Goal: Information Seeking & Learning: Learn about a topic

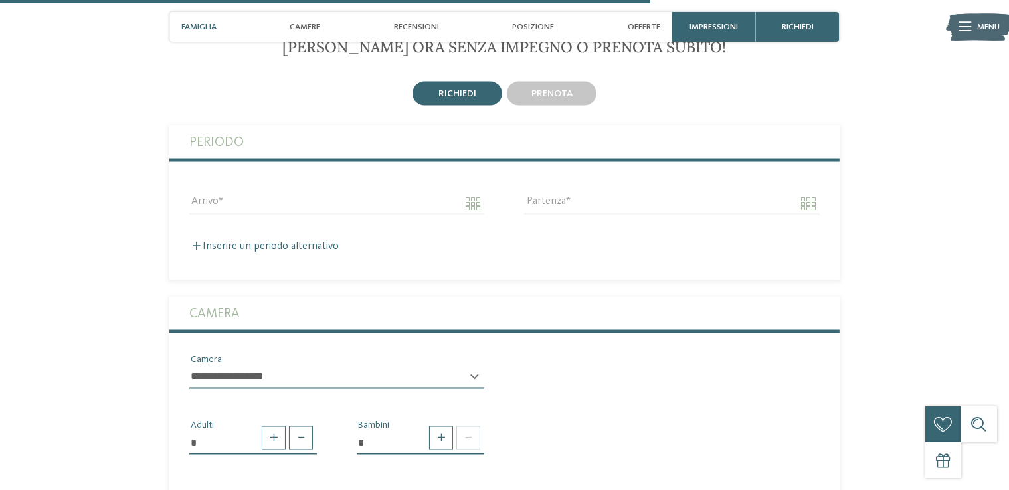
scroll to position [2191, 0]
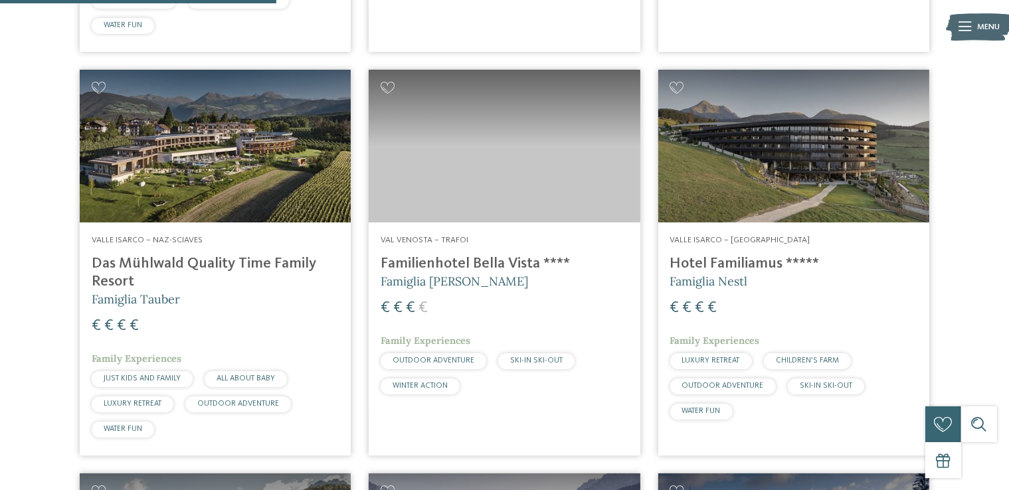
scroll to position [1129, 0]
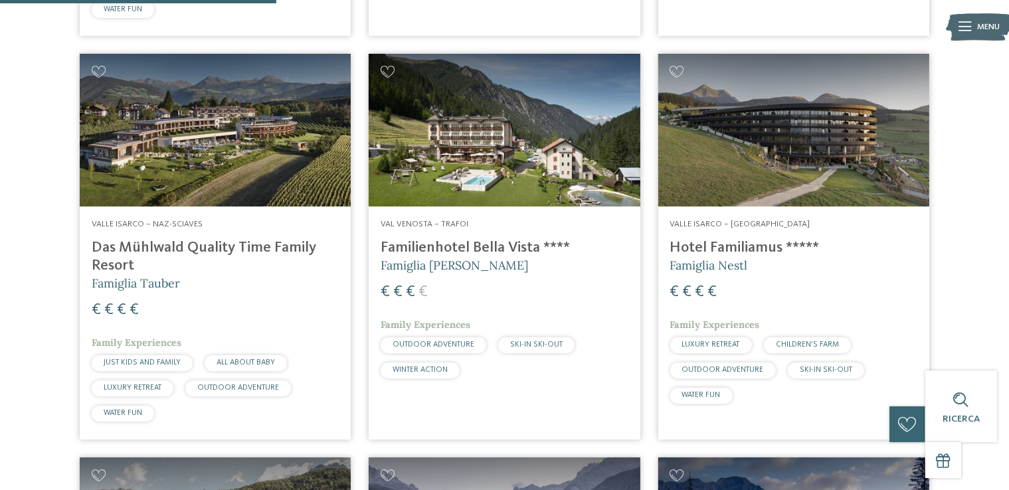
click at [408, 348] on span "OUTDOOR ADVENTURE" at bounding box center [433, 345] width 82 height 8
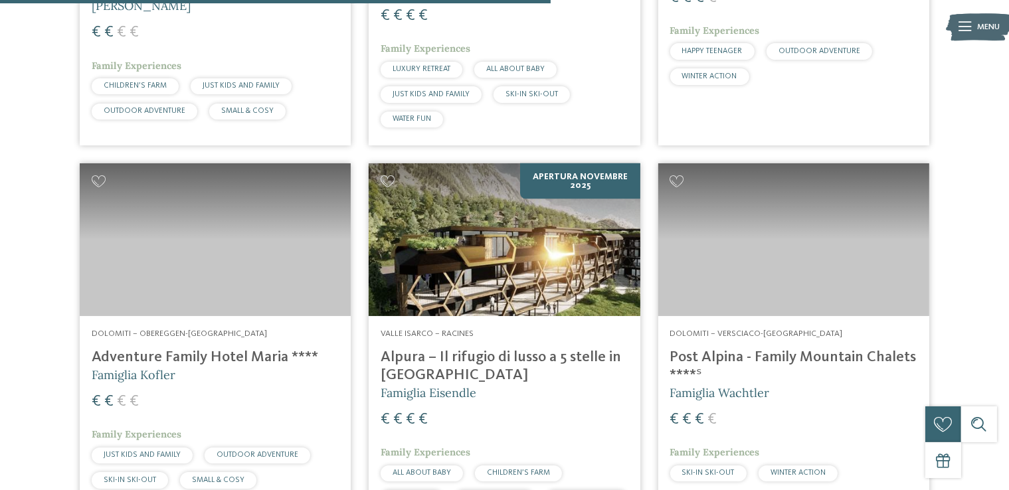
scroll to position [2258, 0]
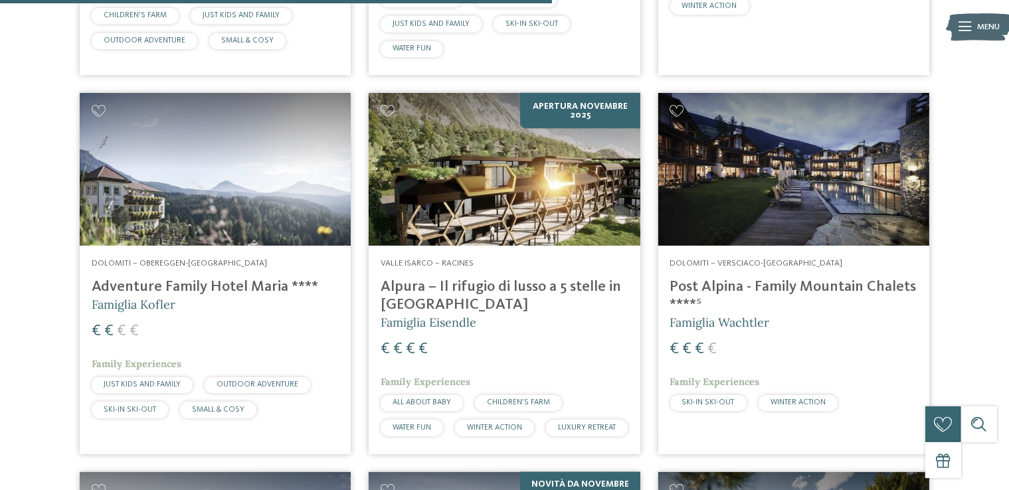
click at [239, 210] on img at bounding box center [215, 169] width 271 height 153
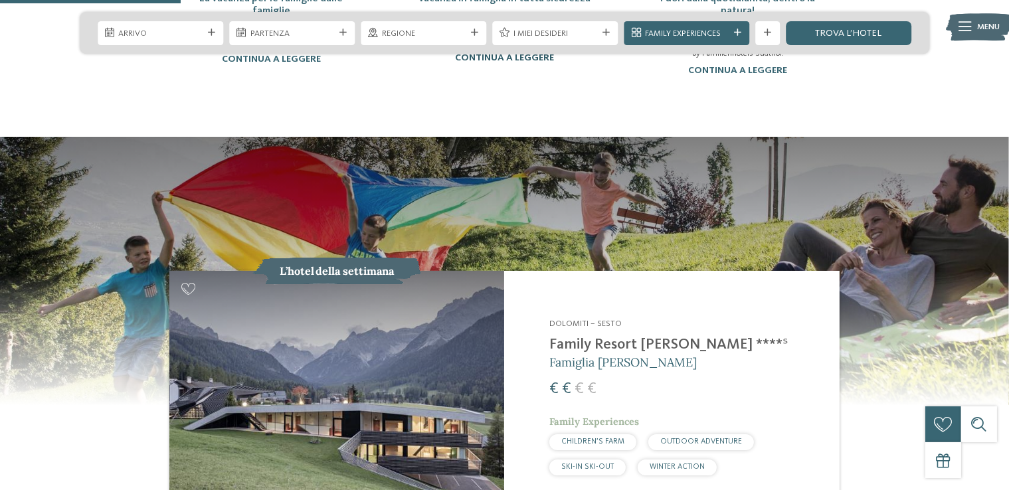
scroll to position [1063, 0]
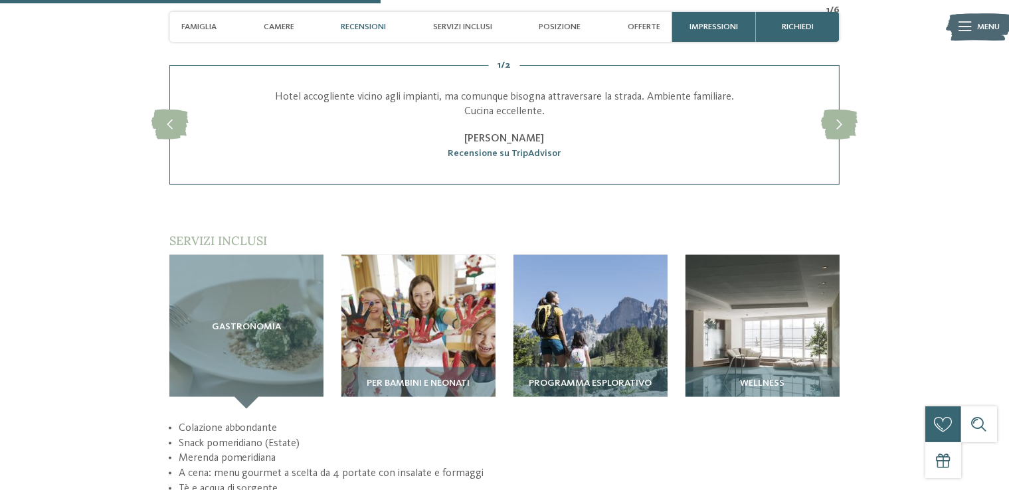
scroll to position [1727, 0]
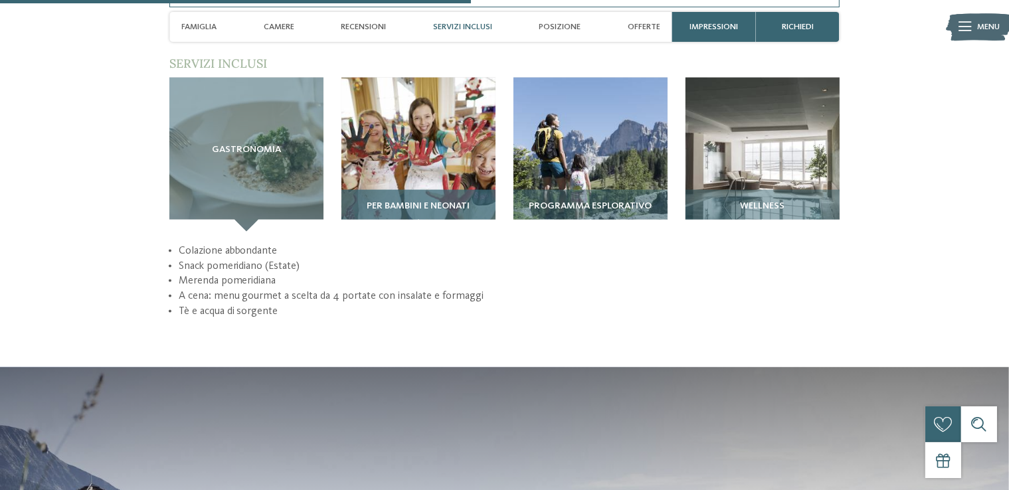
click at [412, 157] on img at bounding box center [418, 155] width 154 height 154
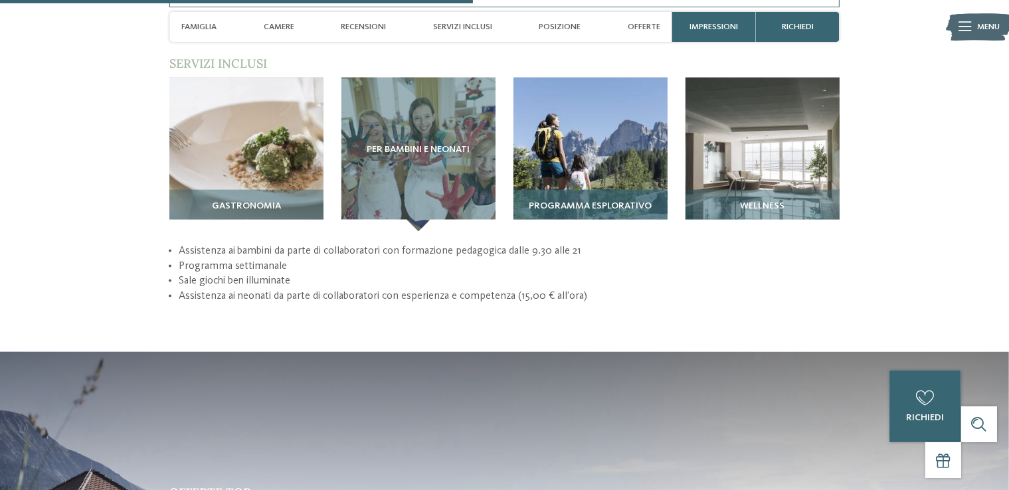
click at [583, 160] on img at bounding box center [590, 155] width 154 height 154
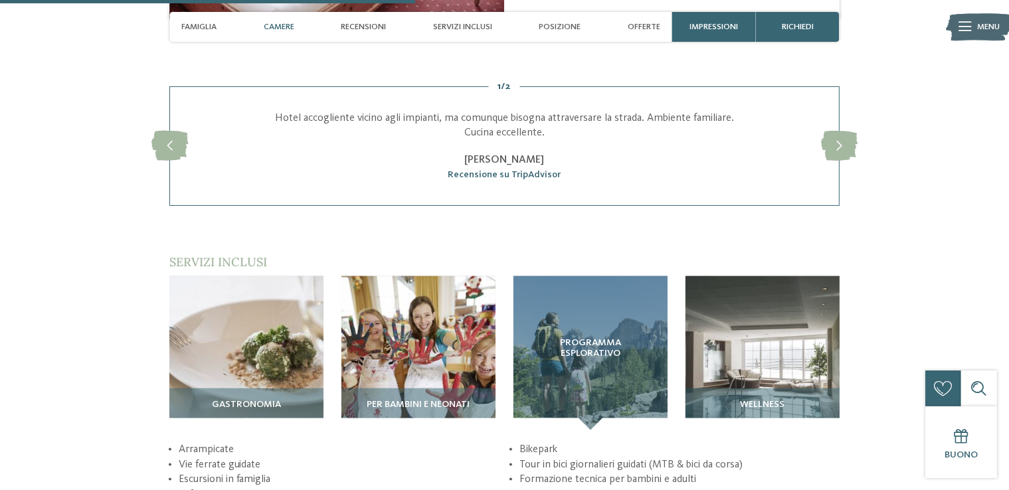
scroll to position [1527, 0]
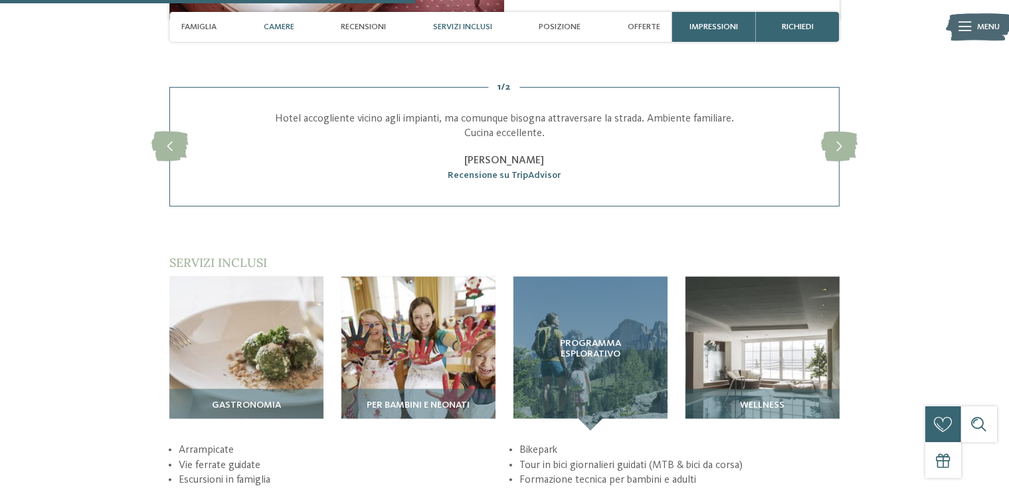
click at [474, 20] on div "Servizi inclusi" at bounding box center [462, 27] width 71 height 30
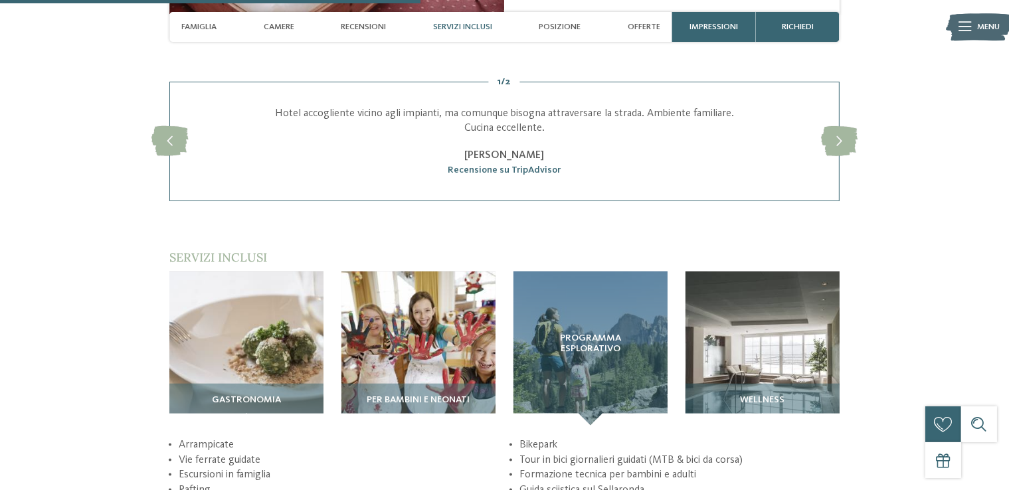
scroll to position [1547, 0]
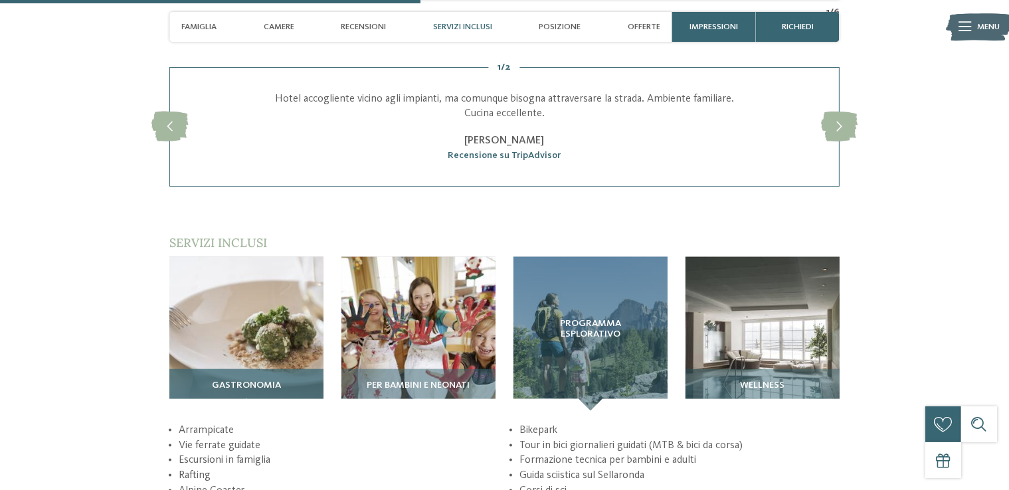
click at [238, 335] on img at bounding box center [246, 334] width 154 height 154
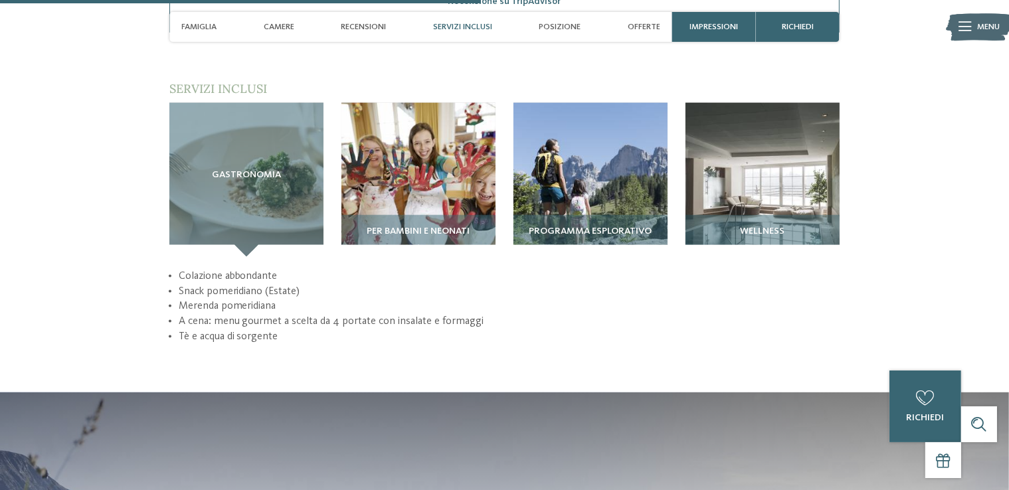
scroll to position [1879, 0]
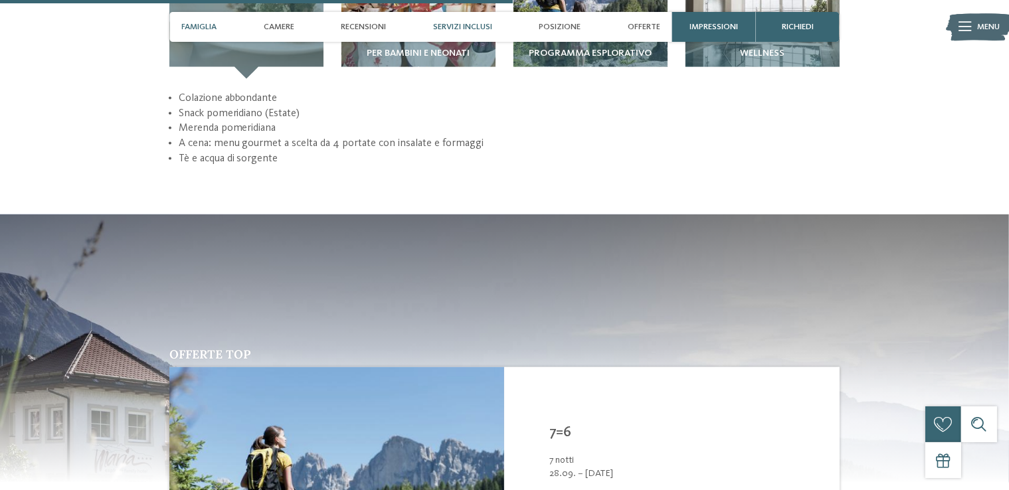
click at [203, 21] on div "Famiglia" at bounding box center [198, 27] width 47 height 30
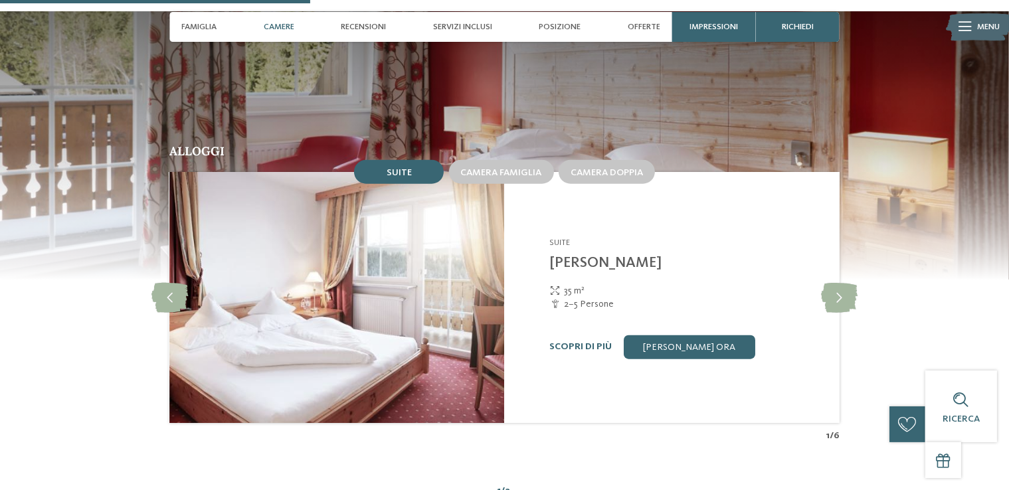
scroll to position [1655, 0]
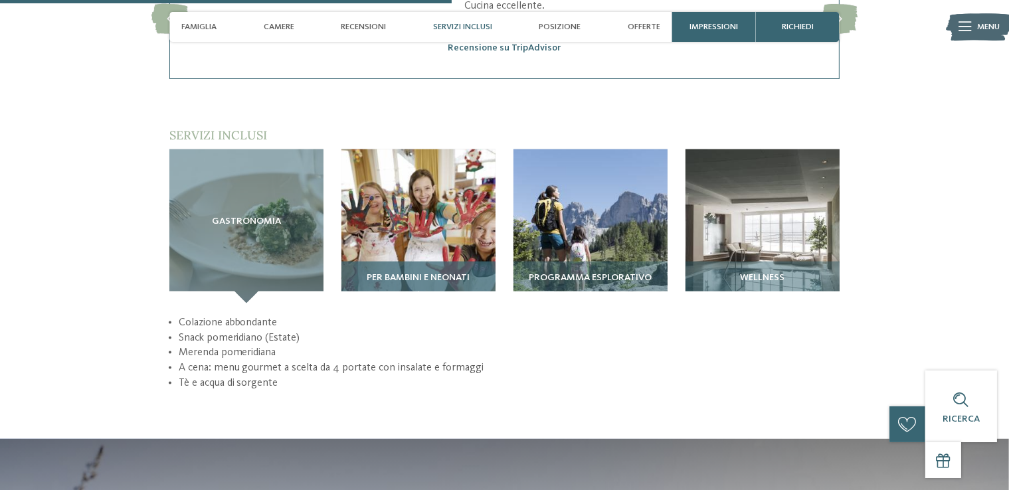
click at [413, 262] on div "Per bambini e neonati" at bounding box center [418, 283] width 154 height 42
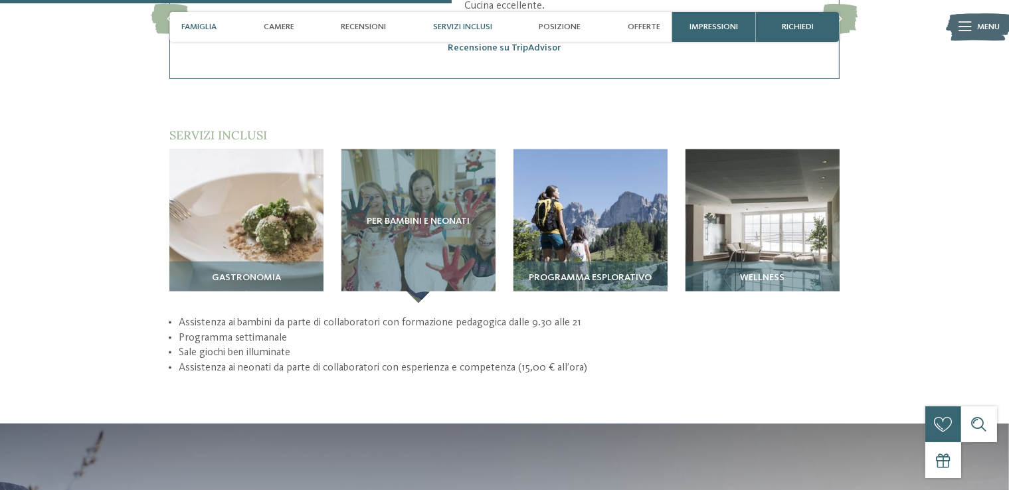
click at [208, 23] on span "Famiglia" at bounding box center [198, 27] width 35 height 10
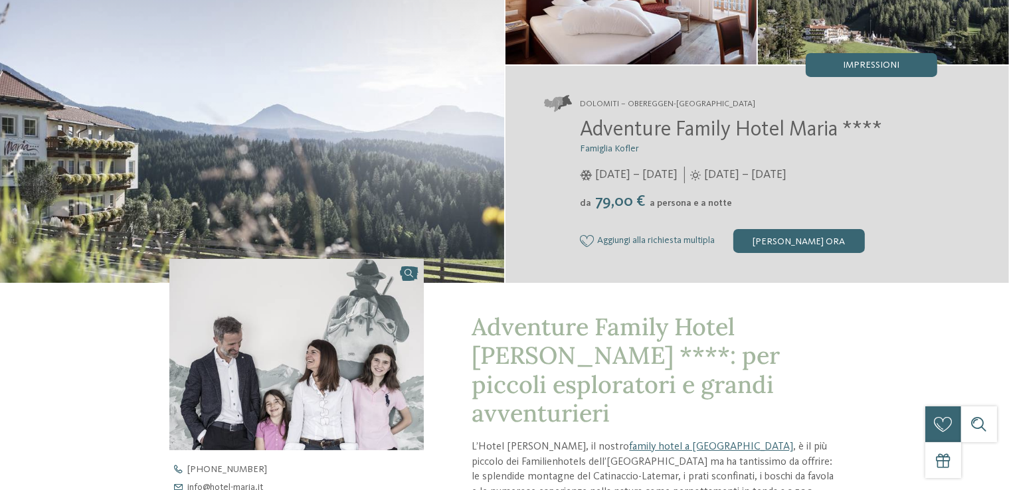
scroll to position [0, 0]
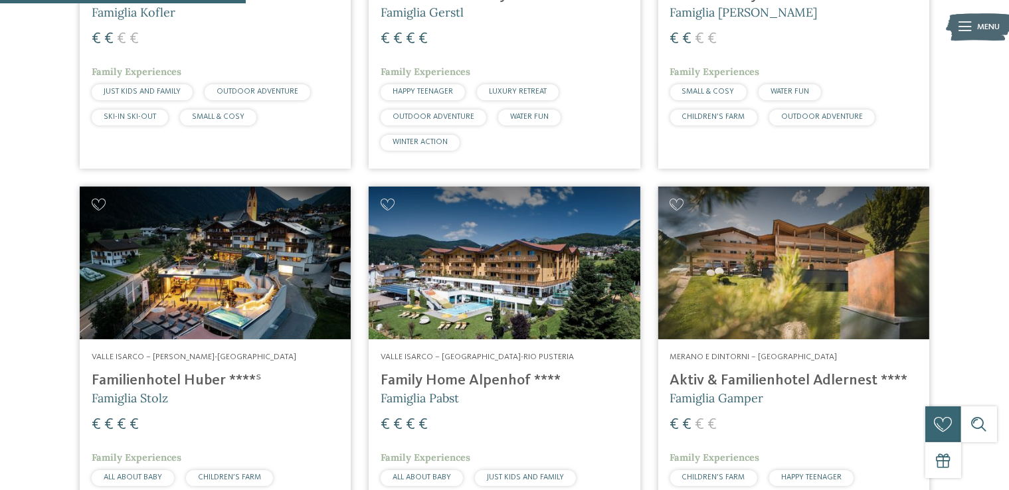
scroll to position [1063, 0]
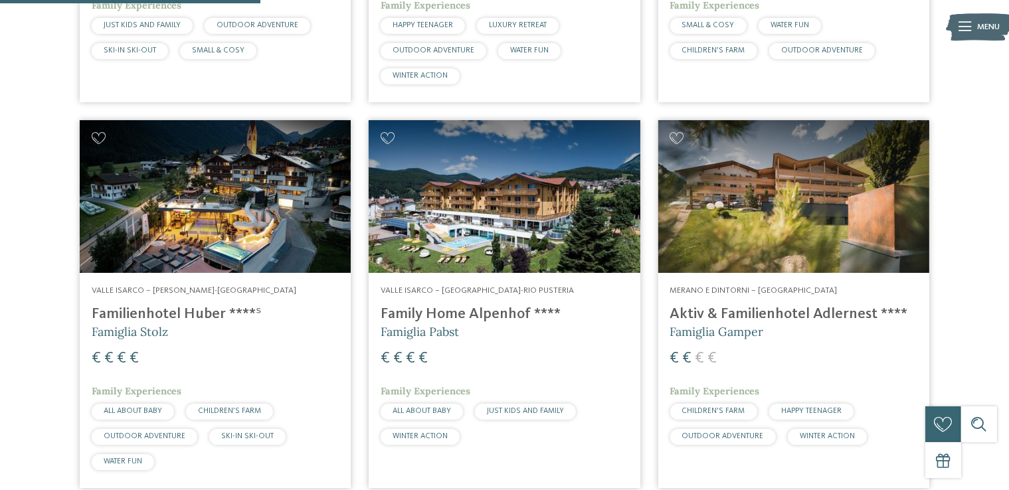
click at [821, 218] on img at bounding box center [793, 196] width 271 height 153
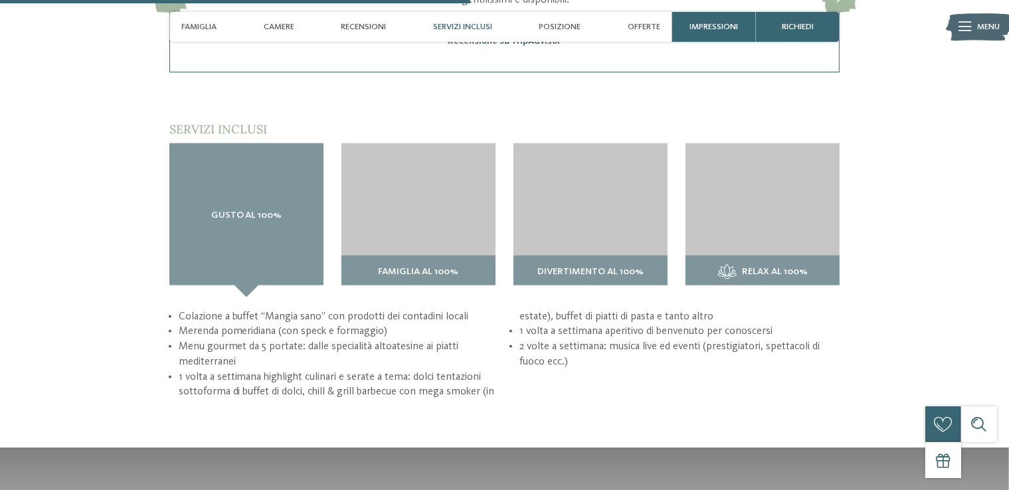
scroll to position [1793, 0]
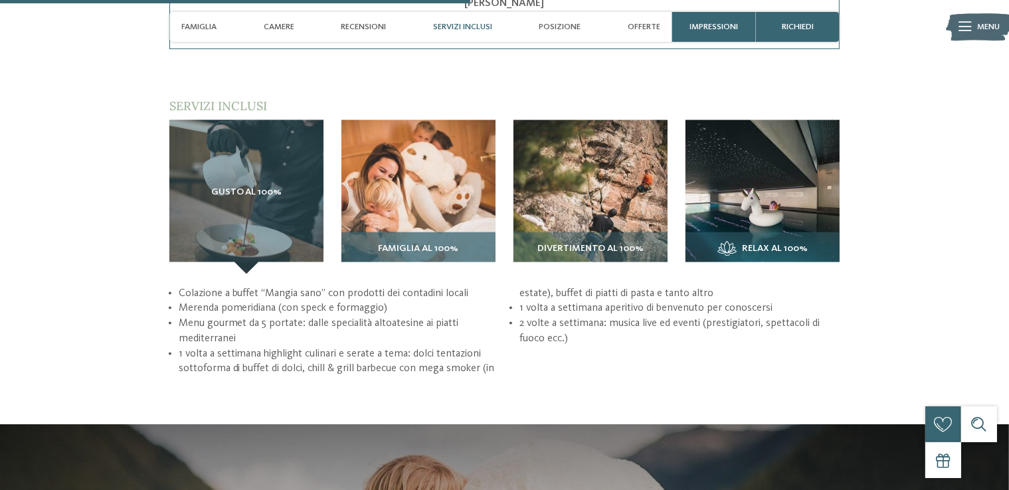
click at [406, 208] on img at bounding box center [418, 197] width 154 height 154
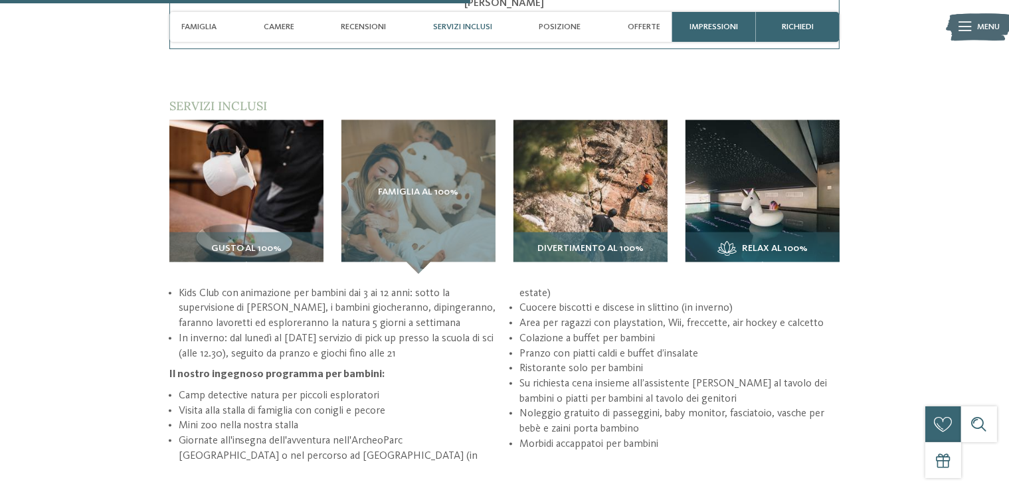
click at [613, 231] on img at bounding box center [590, 197] width 154 height 154
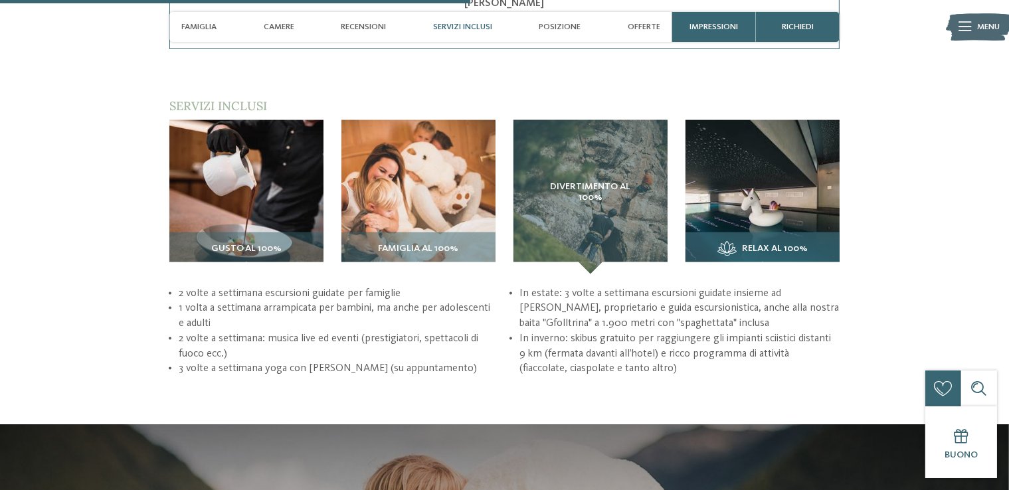
click at [795, 202] on img at bounding box center [762, 197] width 154 height 154
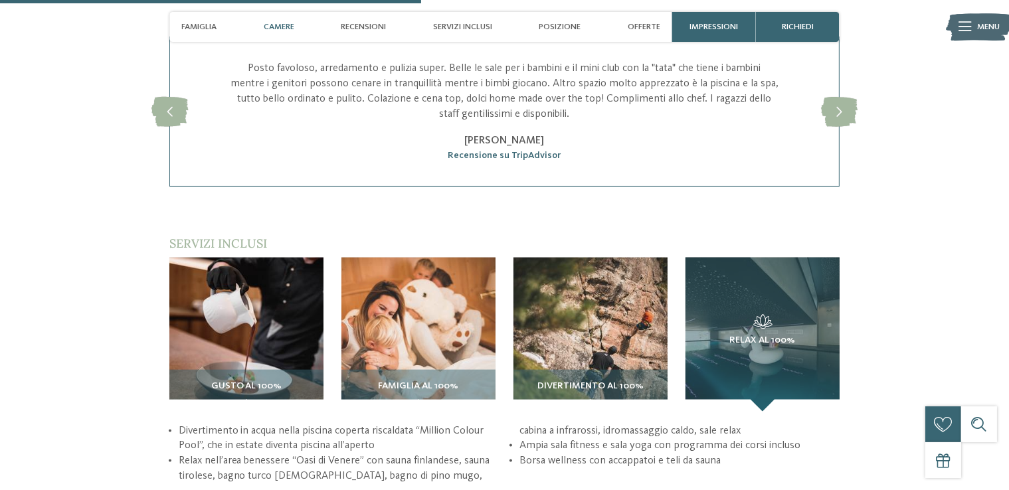
scroll to position [1527, 0]
